Goal: Task Accomplishment & Management: Manage account settings

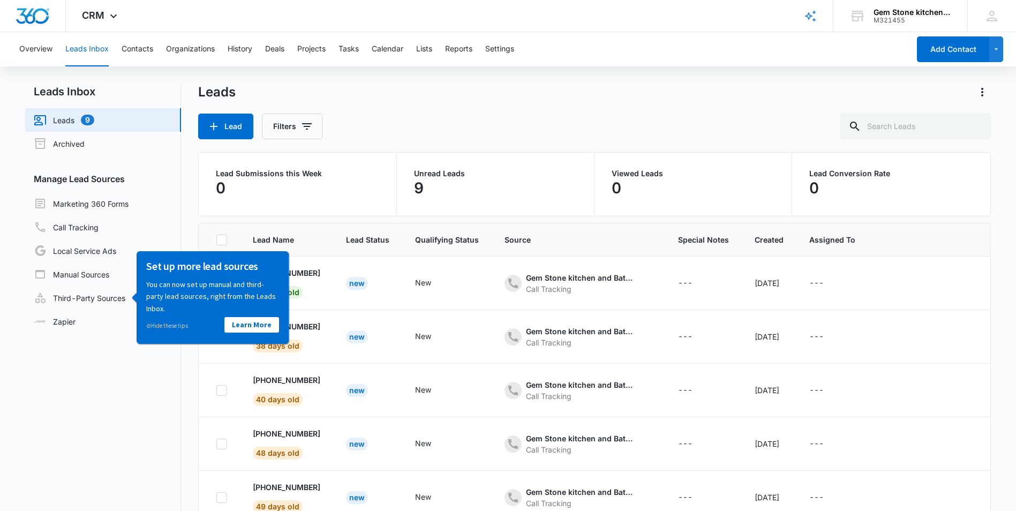
click at [80, 121] on link "Leads 9" at bounding box center [64, 120] width 61 height 13
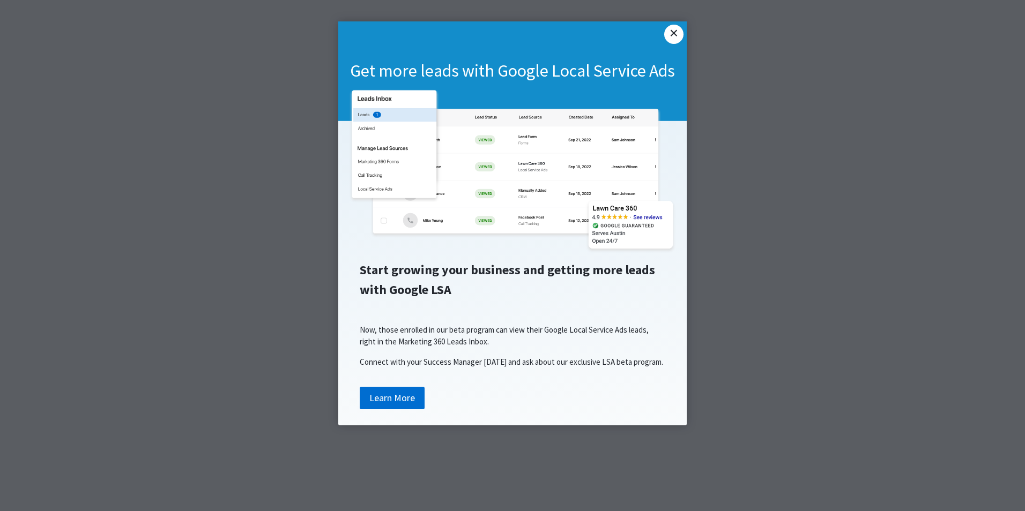
click at [675, 39] on link "×" at bounding box center [673, 34] width 19 height 19
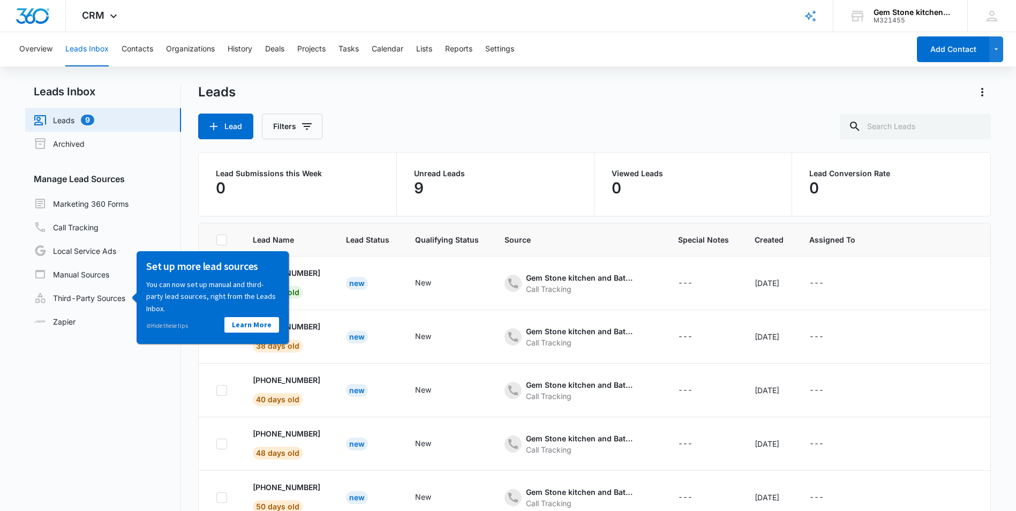
click at [93, 414] on nav "Leads Inbox Leads 9 Archived Manage Lead Sources Marketing 360 Forms Call Track…" at bounding box center [103, 326] width 156 height 484
click at [127, 363] on nav "Leads Inbox Leads 9 Archived Manage Lead Sources Marketing 360 Forms Call Track…" at bounding box center [103, 326] width 156 height 484
click at [382, 331] on td "New" at bounding box center [367, 337] width 69 height 54
click at [276, 319] on link "Learn More" at bounding box center [252, 325] width 55 height 16
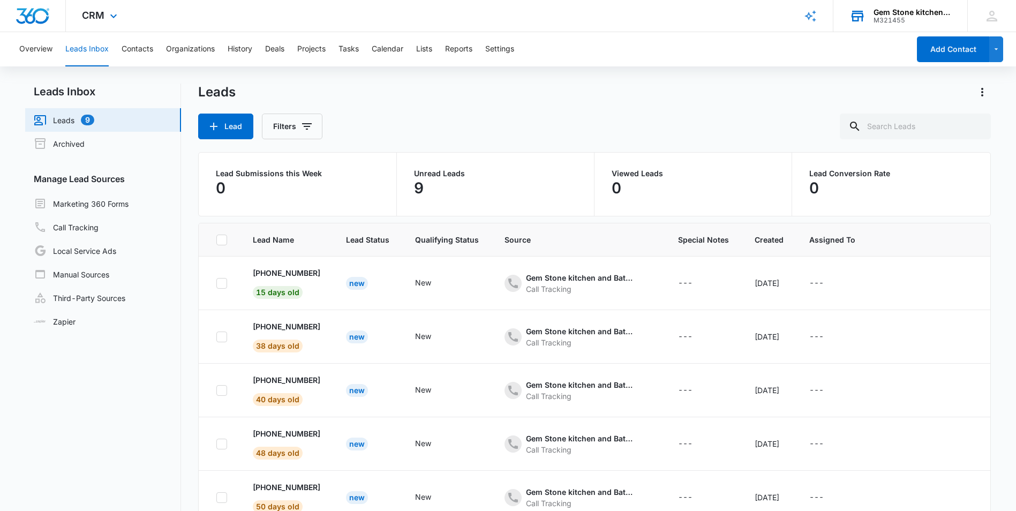
click at [888, 23] on div "M321455" at bounding box center [913, 21] width 78 height 8
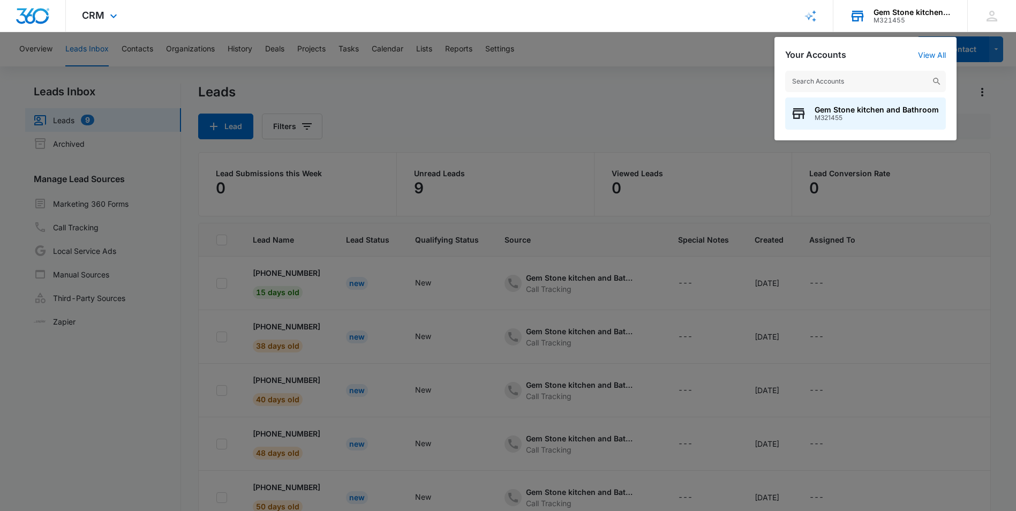
click at [888, 21] on div "M321455" at bounding box center [913, 21] width 78 height 8
